Goal: Find specific page/section: Find specific page/section

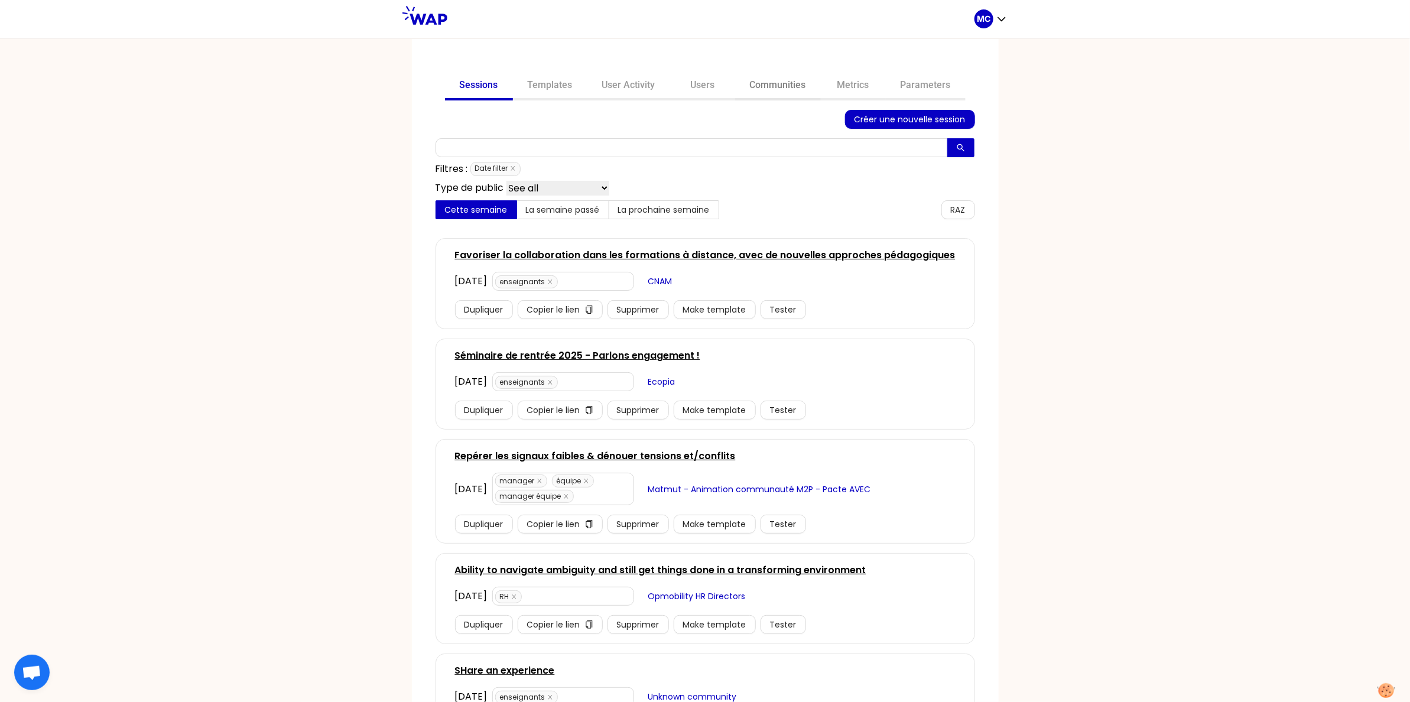
click at [782, 94] on link "Communities" at bounding box center [778, 86] width 86 height 28
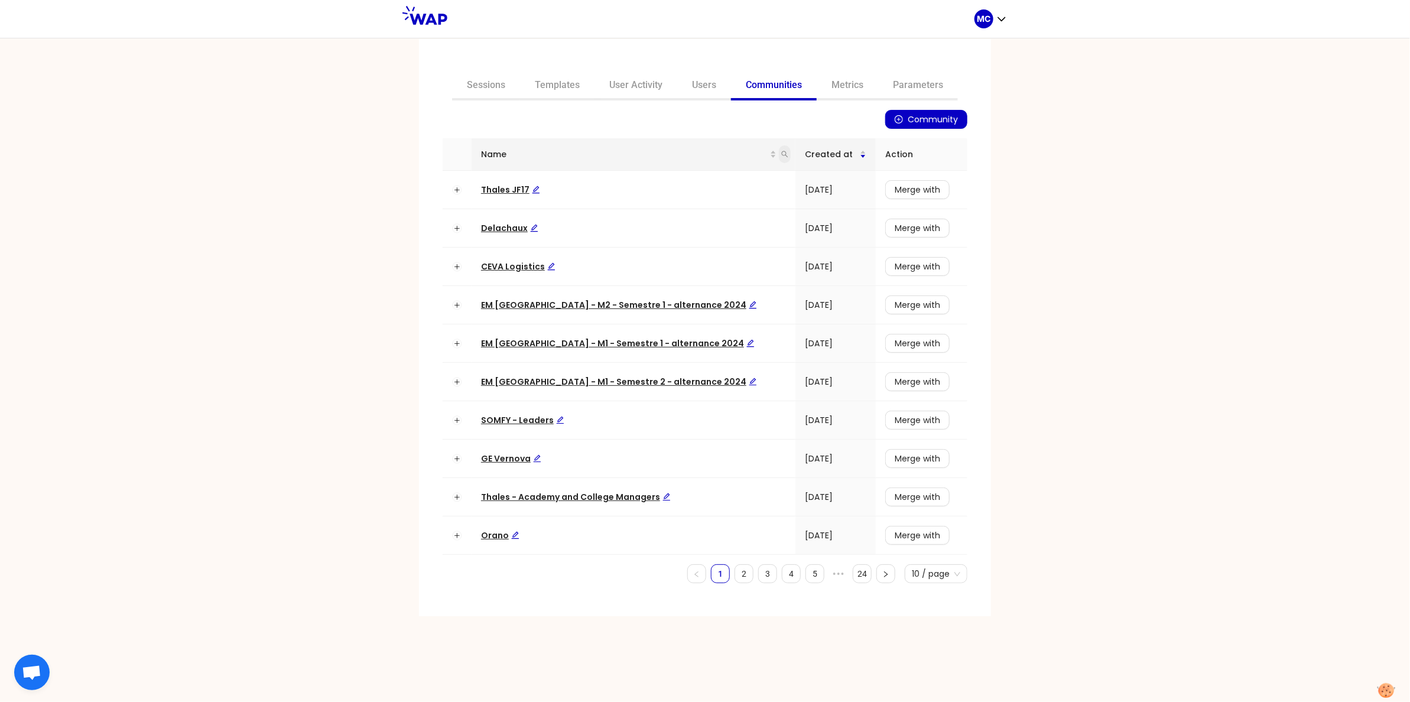
click at [781, 151] on icon "search" at bounding box center [784, 154] width 7 height 7
type input "eva"
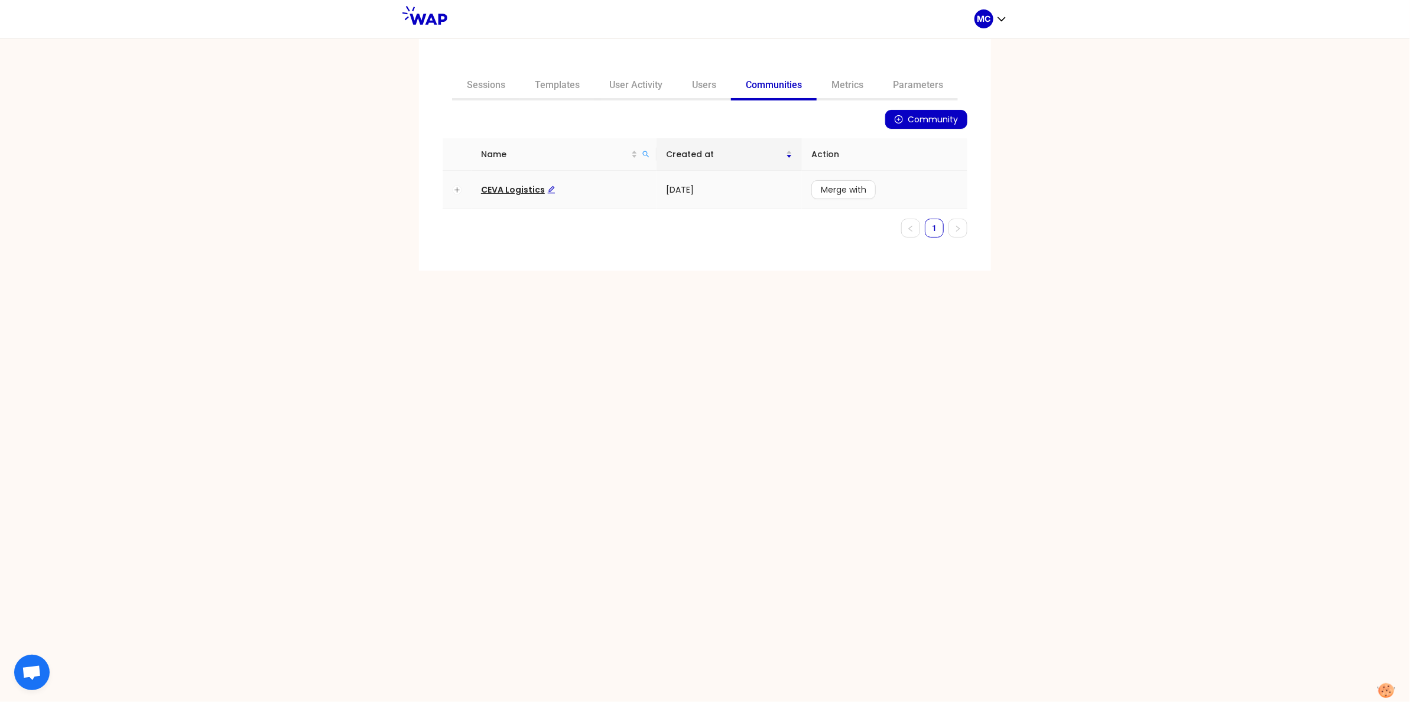
click at [499, 196] on td "CEVA Logistics" at bounding box center [564, 190] width 185 height 38
click at [509, 189] on span "CEVA Logistics" at bounding box center [518, 190] width 74 height 12
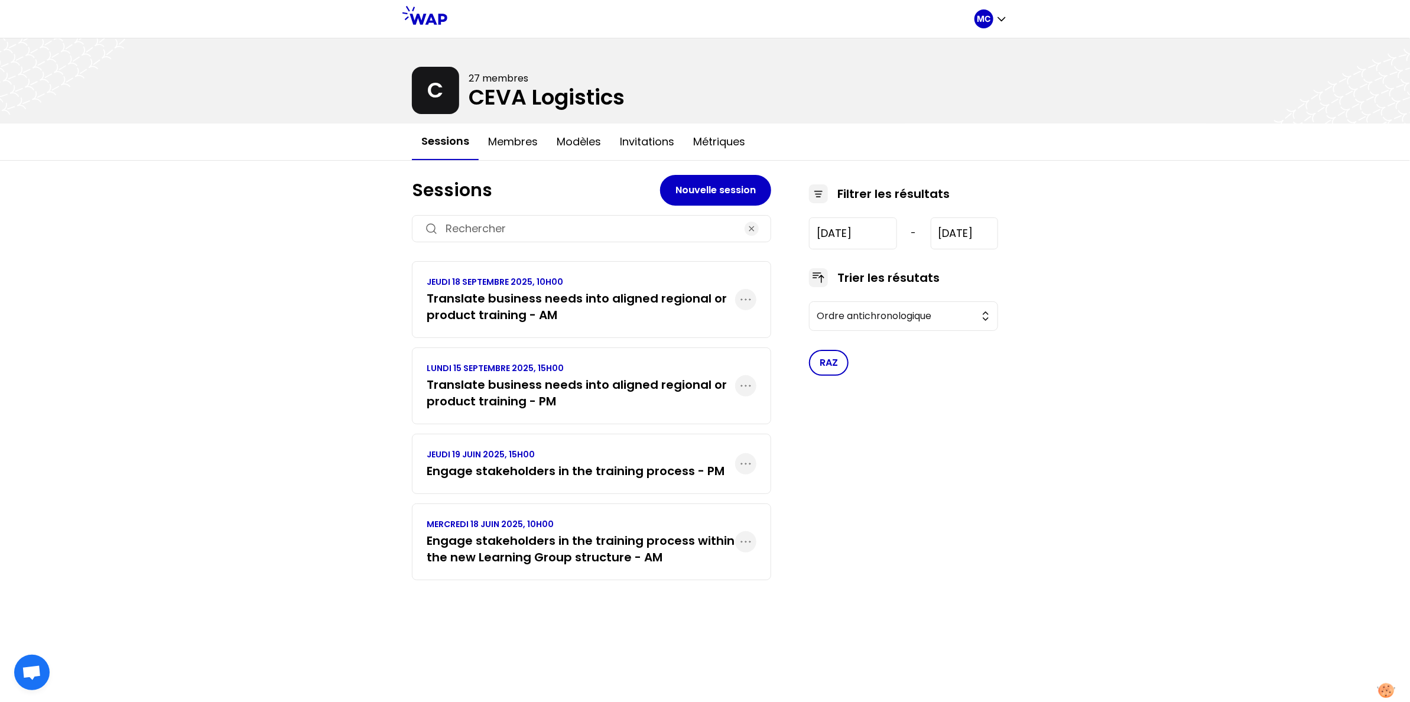
click at [374, 332] on div "MC C 27 membres CEVA Logistics Sessions Membres Modèles Invitations Métriques S…" at bounding box center [705, 351] width 1410 height 702
click at [465, 554] on h3 "Engage stakeholders in the training process within the new Learning Group struc…" at bounding box center [581, 548] width 308 height 33
click at [543, 470] on h3 "Engage stakeholders in the training process - PM" at bounding box center [576, 471] width 298 height 17
click at [611, 381] on h3 "Translate business needs into aligned regional or product training - PM" at bounding box center [581, 392] width 308 height 33
click at [659, 288] on link "JEUDI 18 SEPTEMBRE 2025, 10H00 Translate business needs into aligned regional o…" at bounding box center [581, 299] width 308 height 47
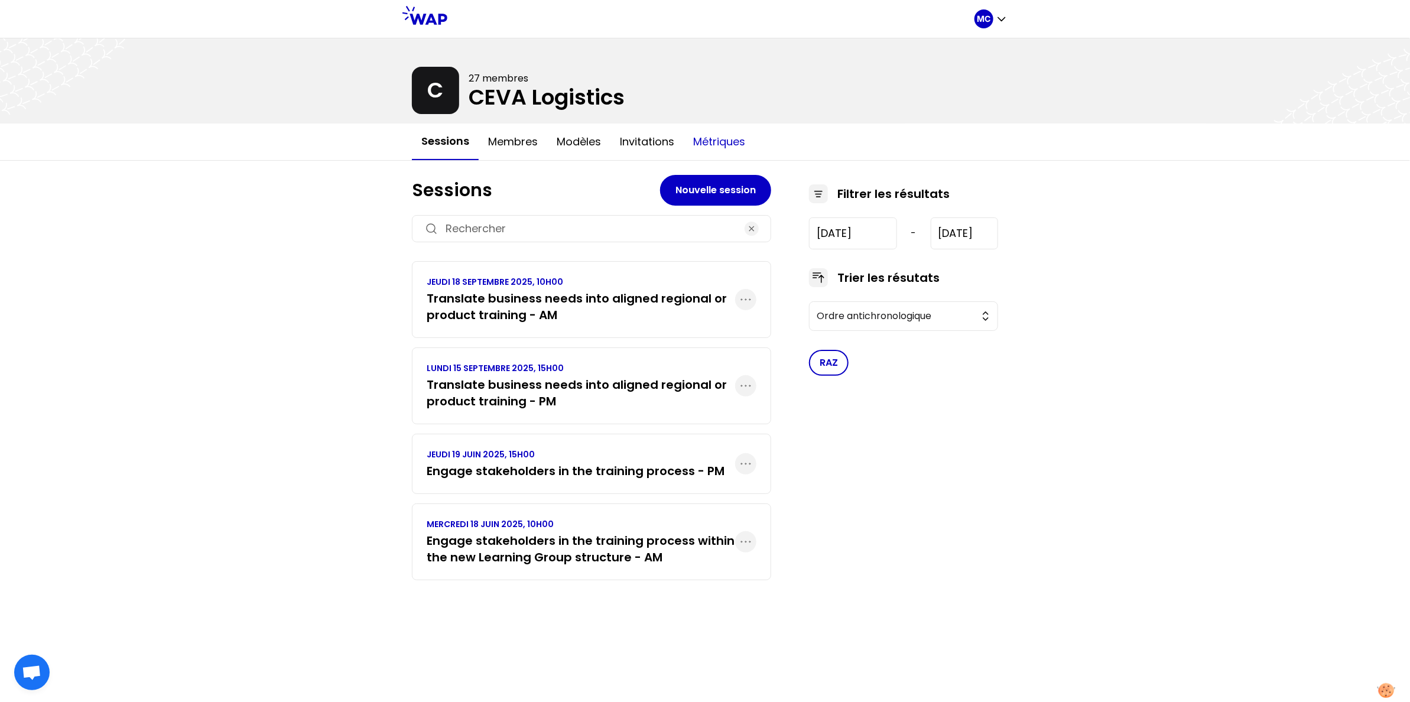
click at [697, 139] on button "Métriques" at bounding box center [719, 141] width 71 height 35
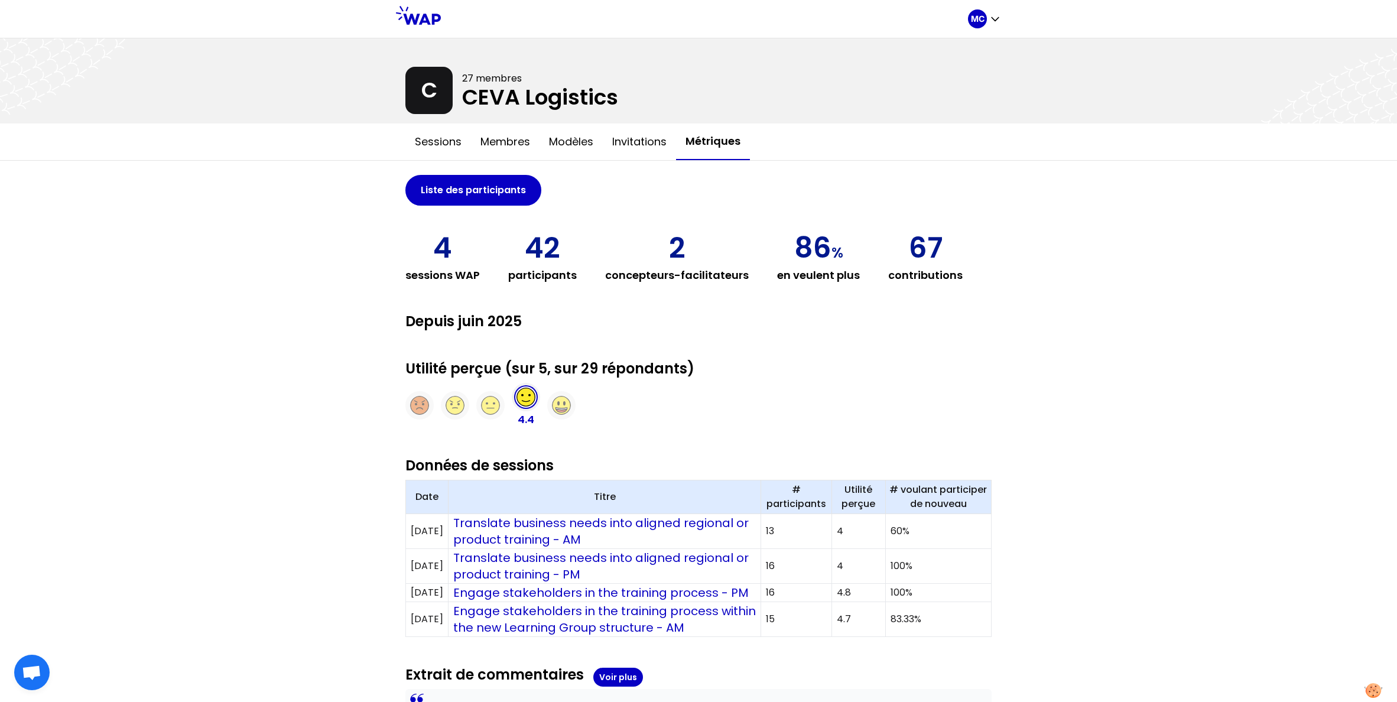
click at [309, 452] on div "MC C 27 membres CEVA Logistics Sessions Membres Modèles Invitations Métriques L…" at bounding box center [698, 491] width 1397 height 982
click at [431, 400] on div at bounding box center [419, 405] width 28 height 28
click at [454, 144] on button "Sessions" at bounding box center [438, 141] width 66 height 35
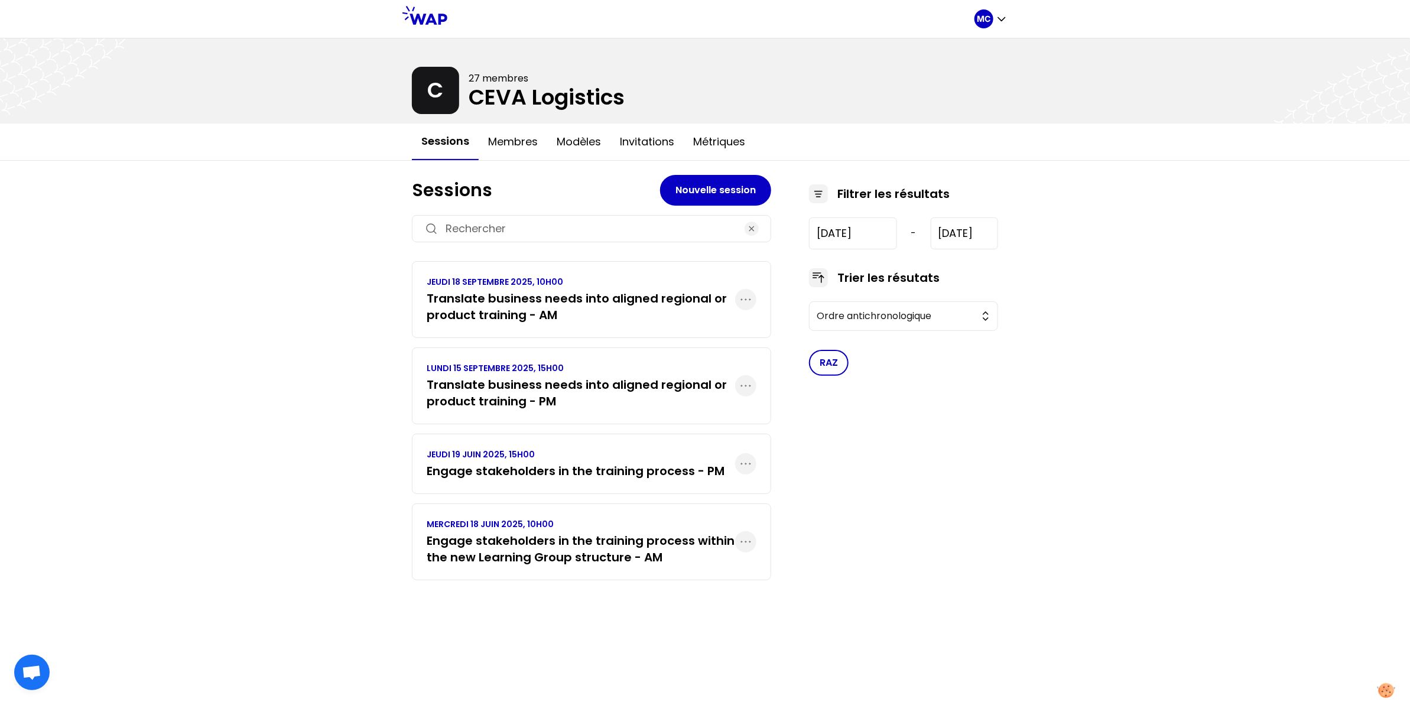
click at [570, 291] on h3 "Translate business needs into aligned regional or product training - AM" at bounding box center [581, 306] width 308 height 33
click at [549, 376] on h3 "Translate business needs into aligned regional or product training - PM" at bounding box center [581, 392] width 308 height 33
click at [524, 144] on button "Membres" at bounding box center [513, 141] width 69 height 35
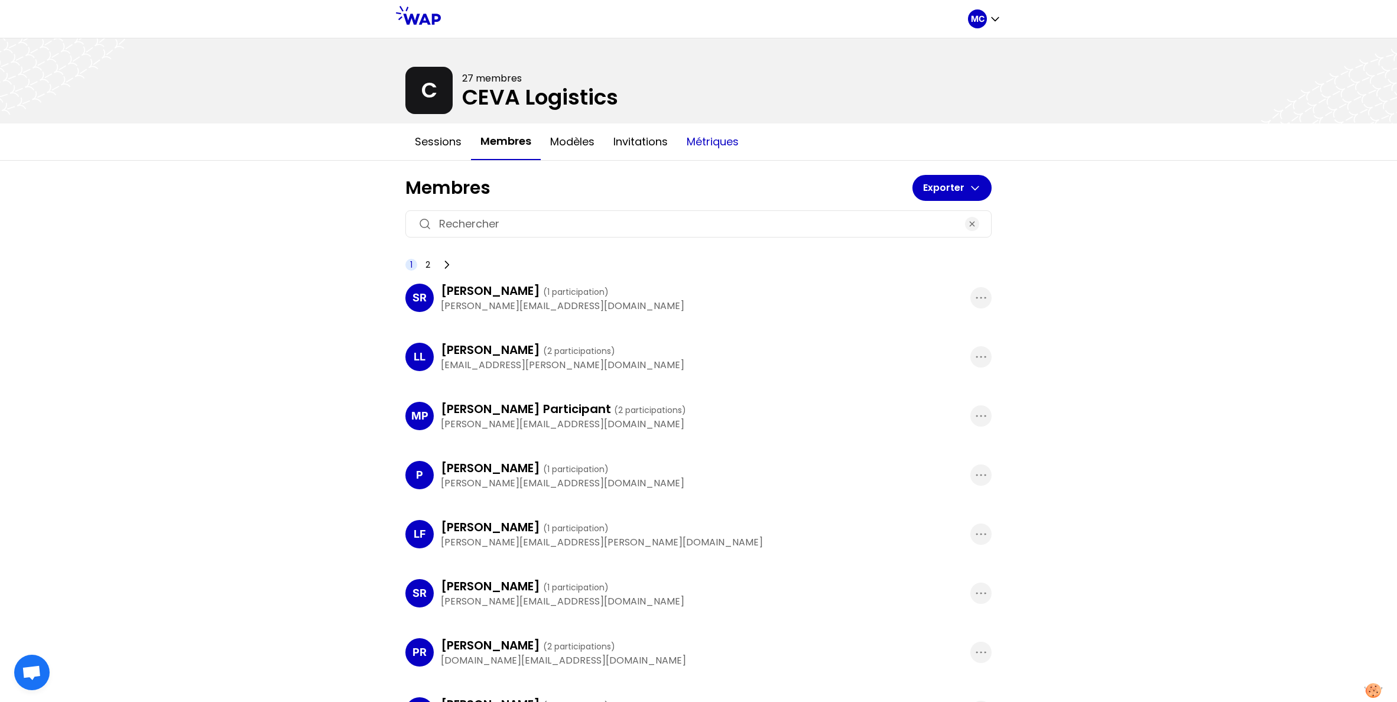
click at [709, 152] on button "Métriques" at bounding box center [712, 141] width 71 height 35
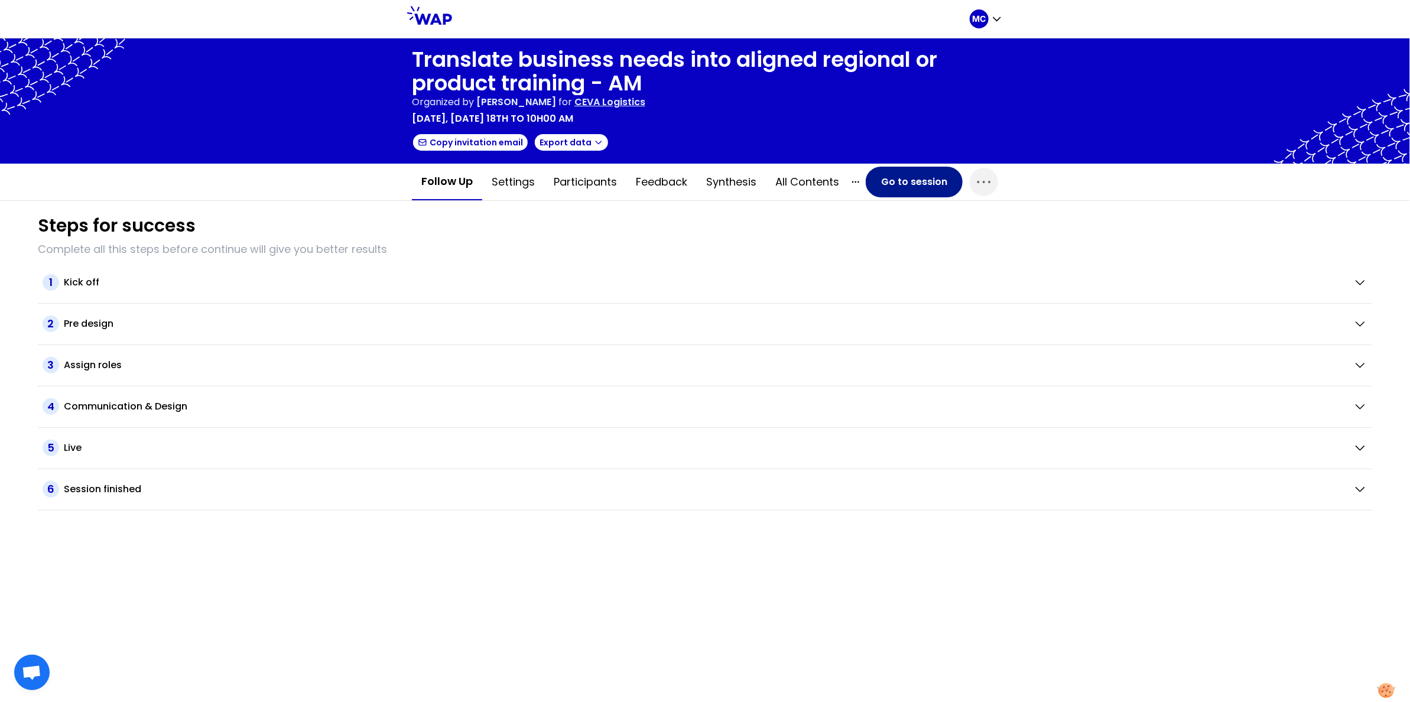
click at [915, 177] on button "Go to session" at bounding box center [914, 182] width 97 height 31
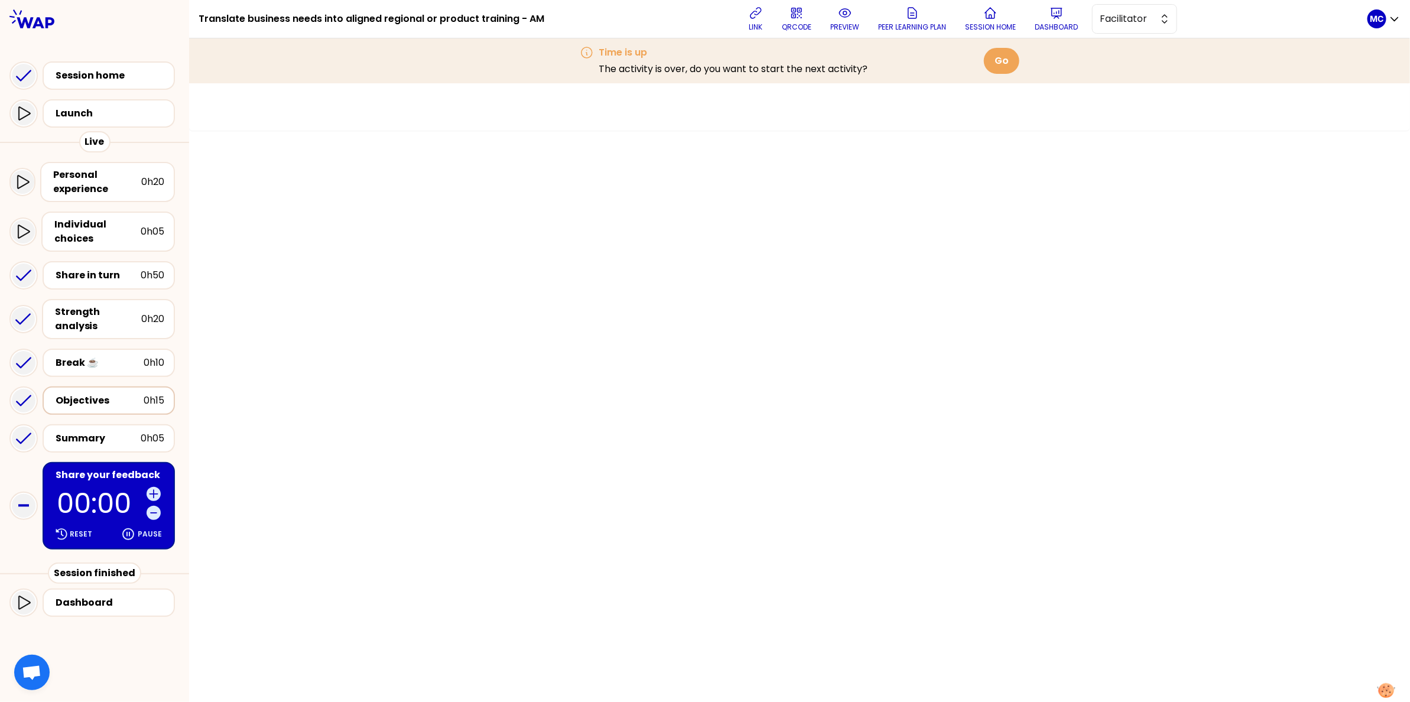
click at [102, 394] on div "Objectives 0h15" at bounding box center [108, 400] width 111 height 17
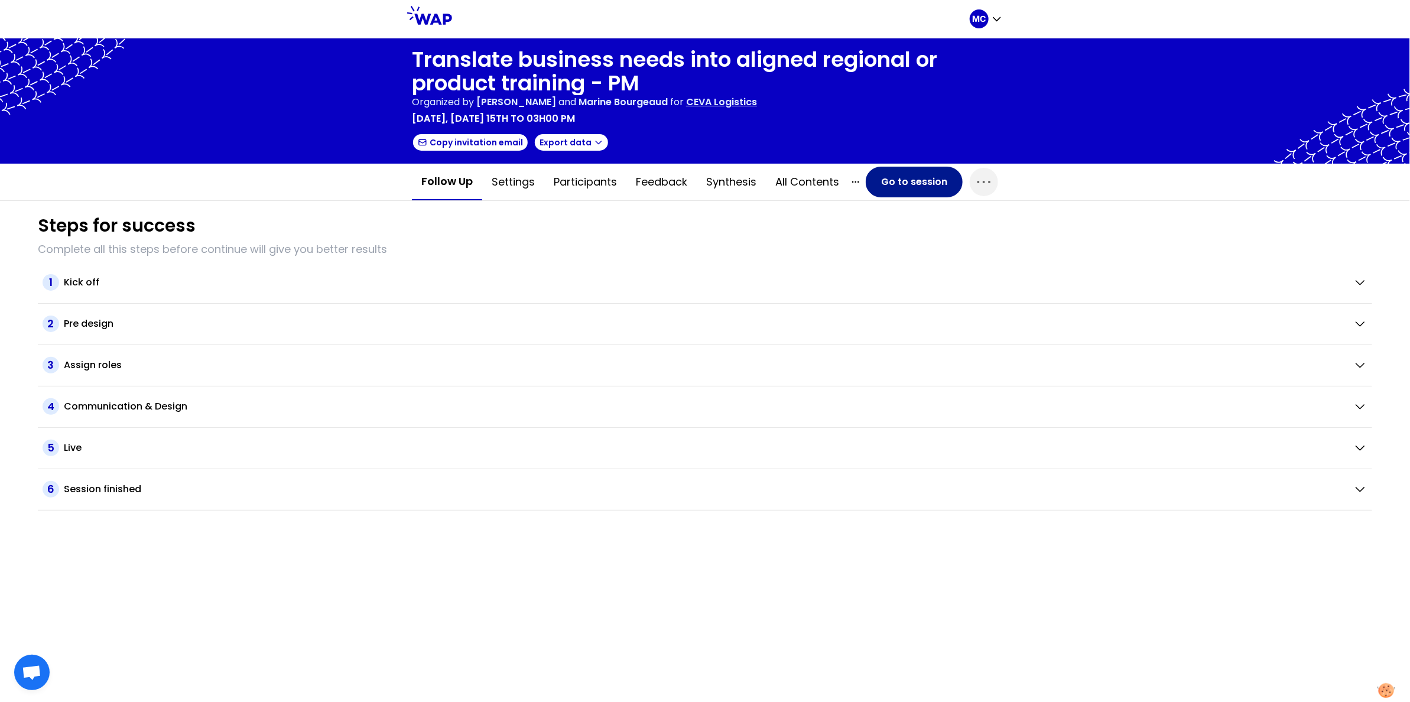
click at [892, 196] on button "Go to session" at bounding box center [914, 182] width 97 height 31
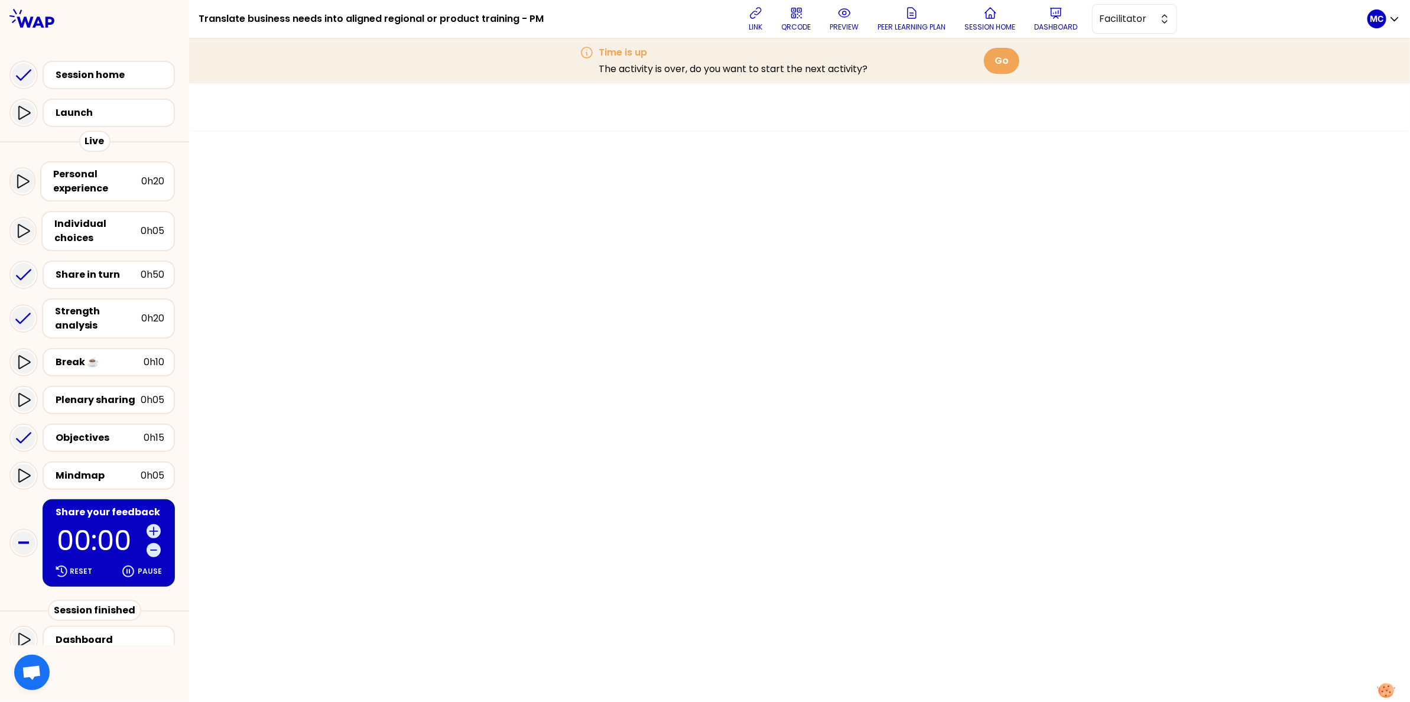
click at [113, 405] on div "Plenary sharing 0h05" at bounding box center [94, 400] width 170 height 38
click at [108, 431] on div "Objectives" at bounding box center [100, 438] width 88 height 14
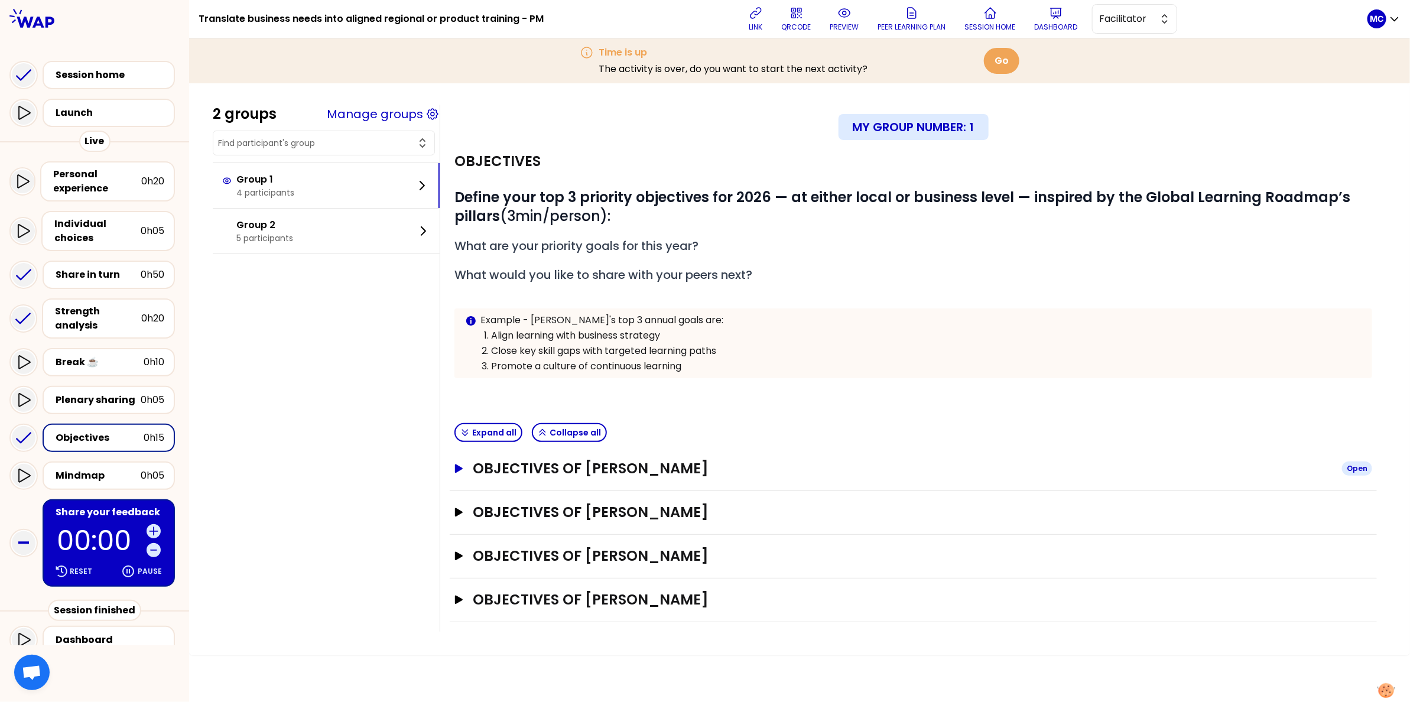
click at [742, 464] on h3 "Objectives of Susan Reddish" at bounding box center [903, 468] width 860 height 19
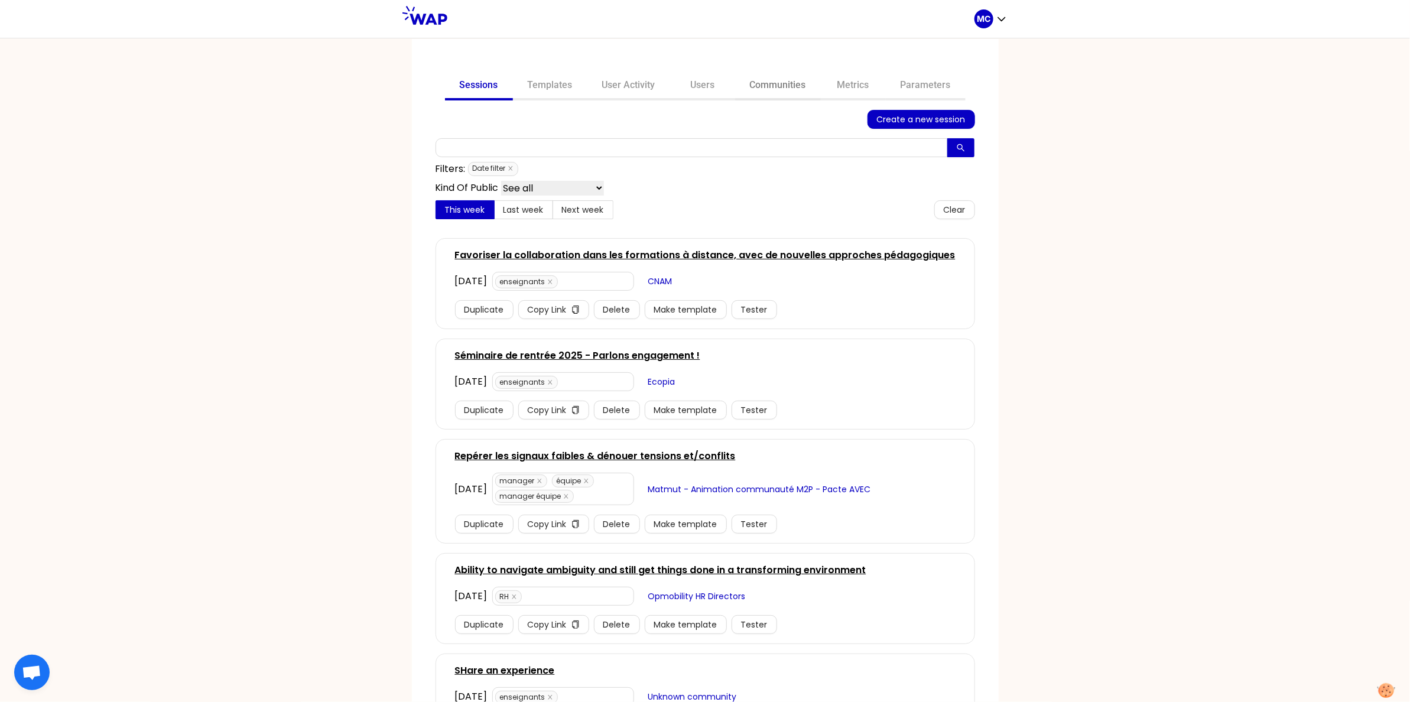
click at [756, 76] on link "Communities" at bounding box center [778, 86] width 86 height 28
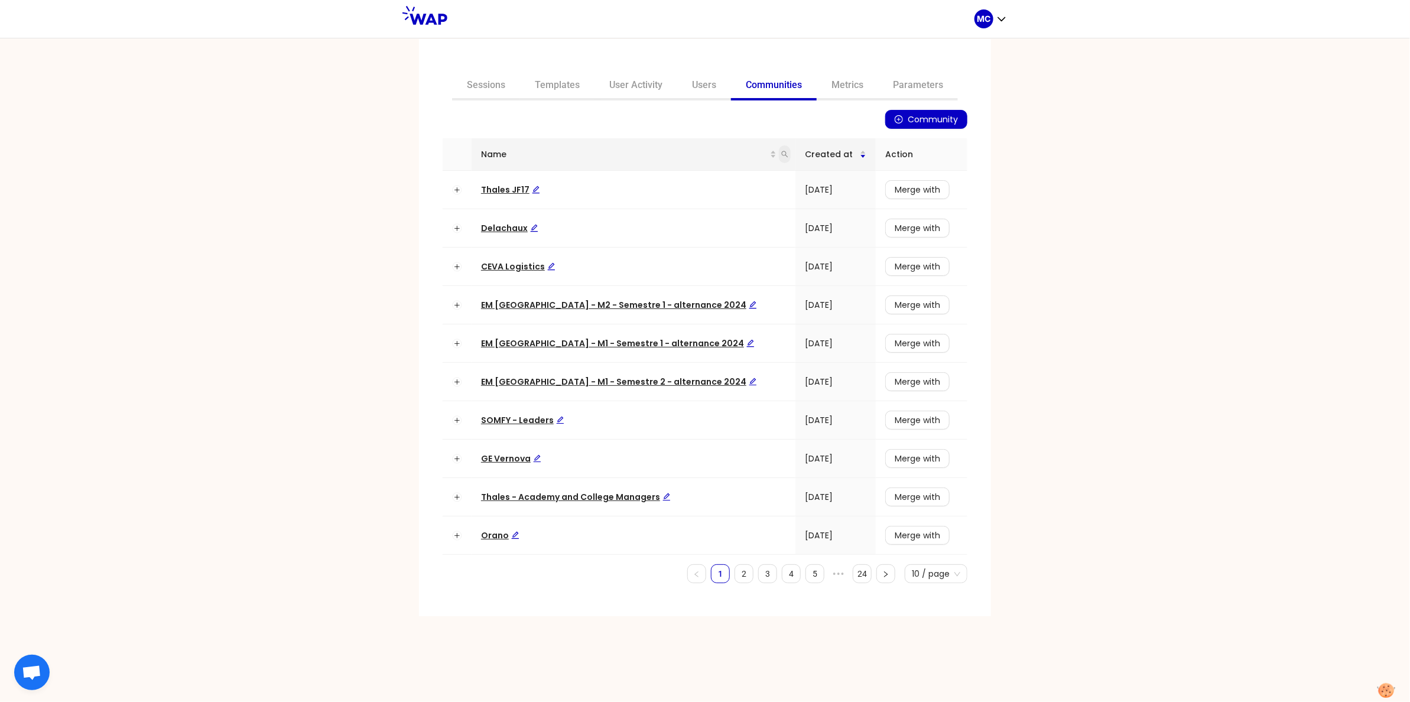
click at [779, 154] on span at bounding box center [785, 154] width 12 height 18
type input "ceva"
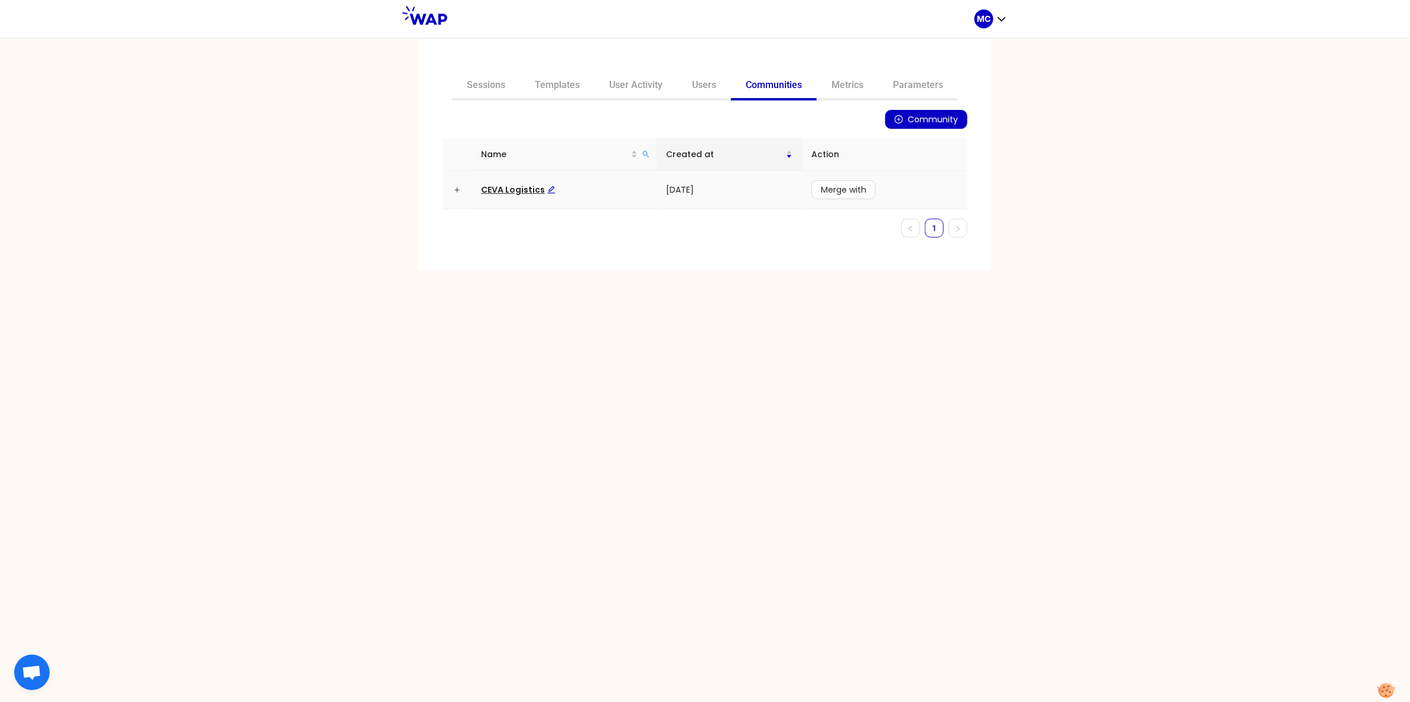
click at [516, 191] on span "CEVA Logistics" at bounding box center [518, 190] width 74 height 12
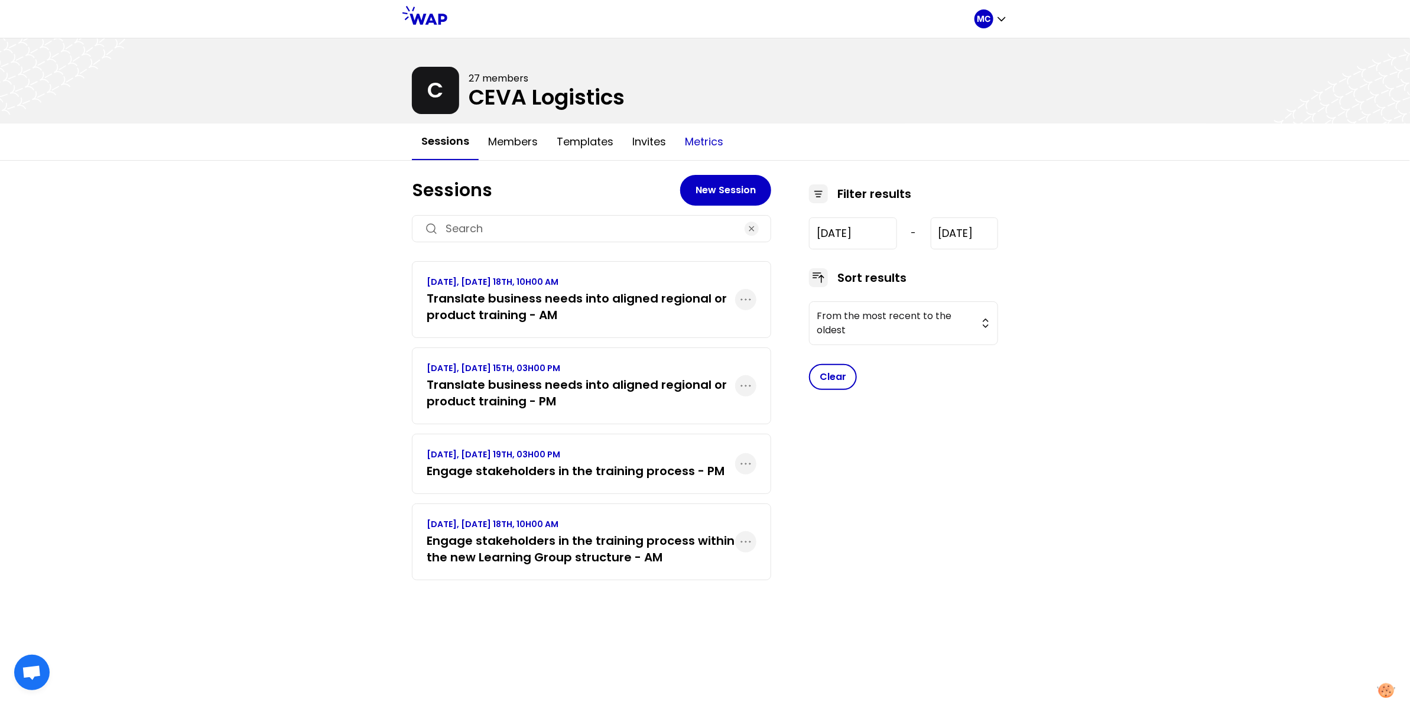
click at [677, 155] on button "Metrics" at bounding box center [704, 141] width 57 height 35
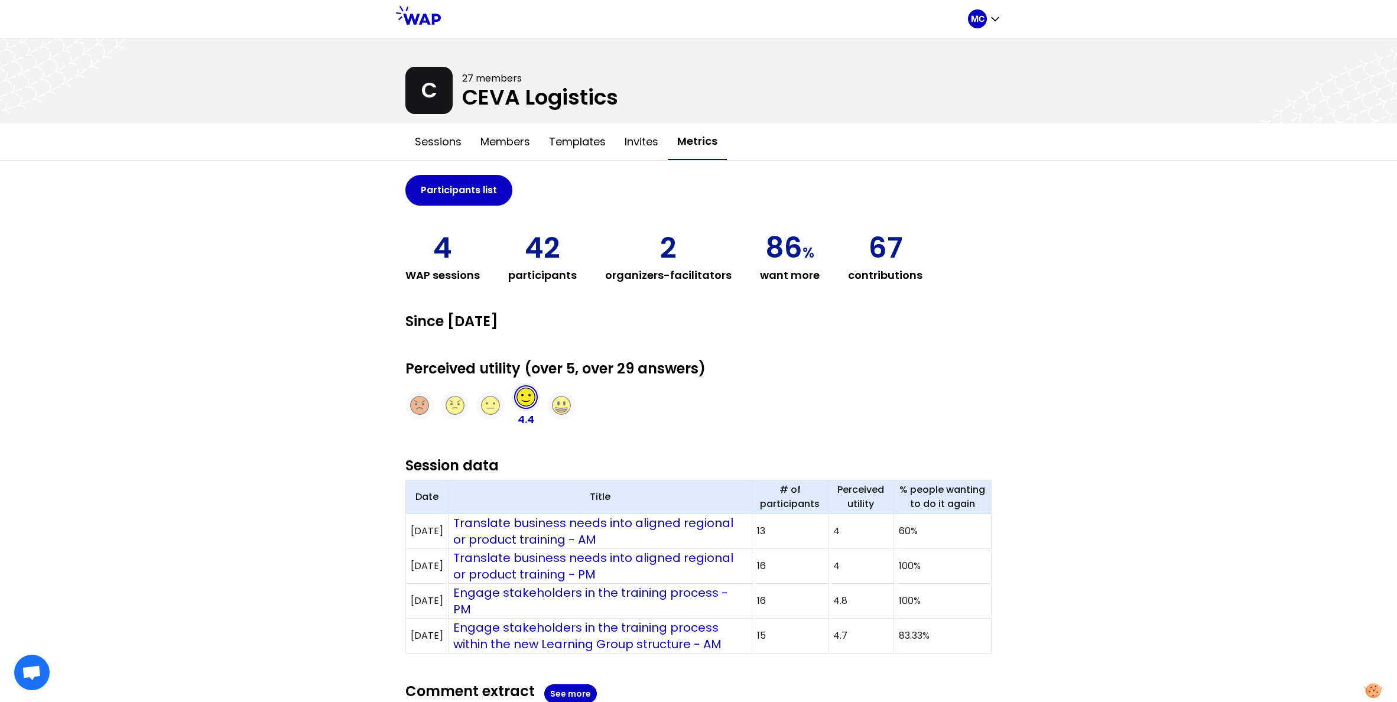
click at [262, 363] on div "MC C 27 members CEVA Logistics Sessions Members Templates Invites Metrics Parti…" at bounding box center [698, 499] width 1397 height 999
